Goal: Information Seeking & Learning: Learn about a topic

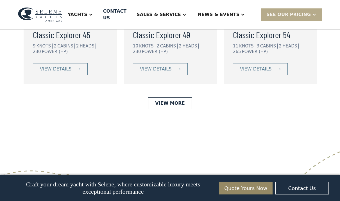
scroll to position [1289, 0]
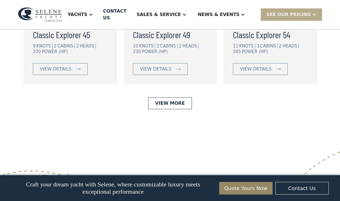
click at [184, 105] on link "View More" at bounding box center [170, 104] width 44 height 12
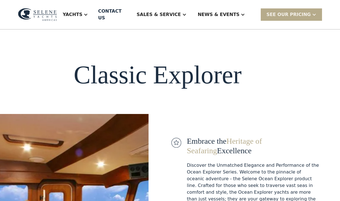
click at [82, 12] on div "Yachts" at bounding box center [73, 14] width 20 height 7
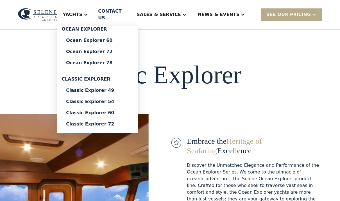
click at [93, 111] on div "Classic Explorer 60" at bounding box center [97, 113] width 63 height 4
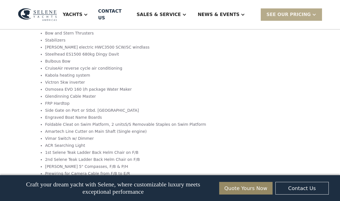
scroll to position [896, 0]
